Goal: Transaction & Acquisition: Obtain resource

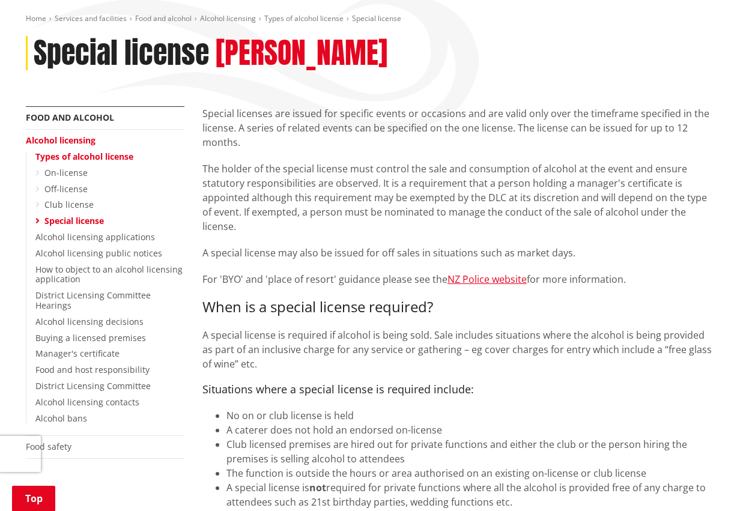
scroll to position [171, 0]
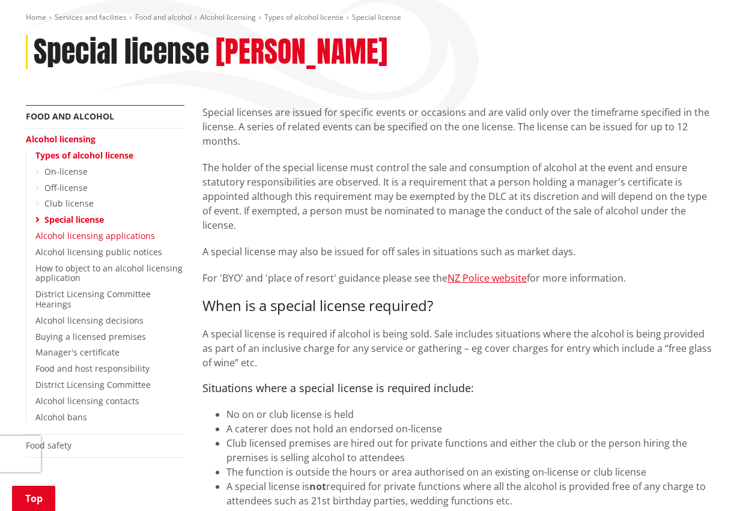
click at [72, 232] on link "Alcohol licensing applications" at bounding box center [95, 235] width 120 height 11
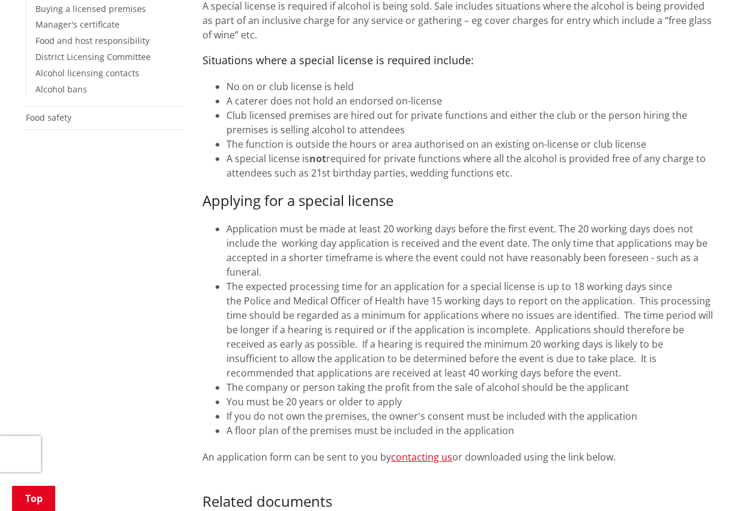
scroll to position [766, 0]
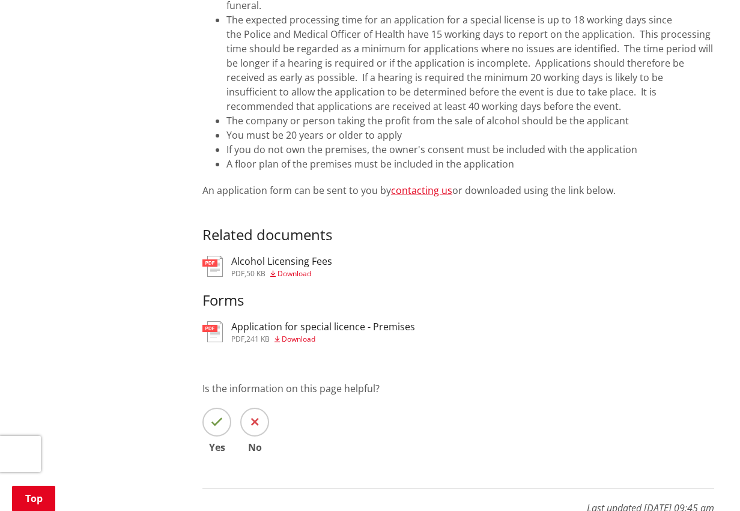
click at [297, 334] on span "Download" at bounding box center [299, 339] width 34 height 10
